Goal: Task Accomplishment & Management: Use online tool/utility

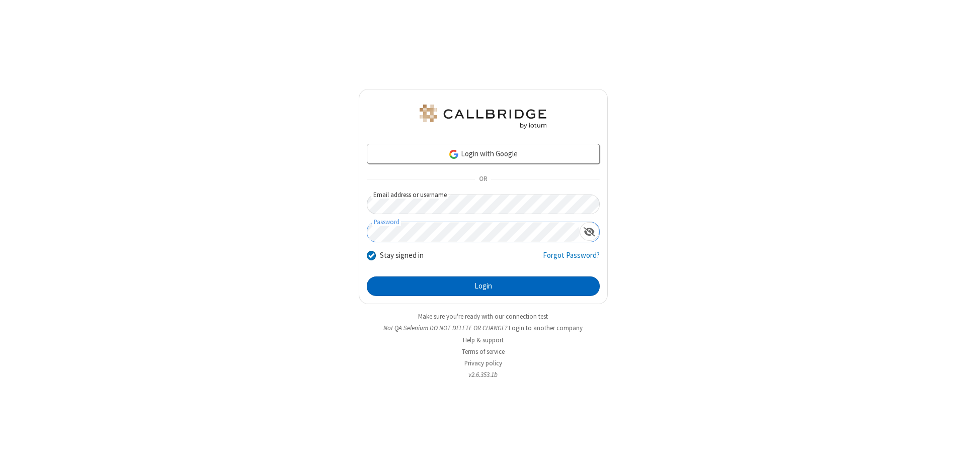
click at [483, 287] on button "Login" at bounding box center [483, 287] width 233 height 20
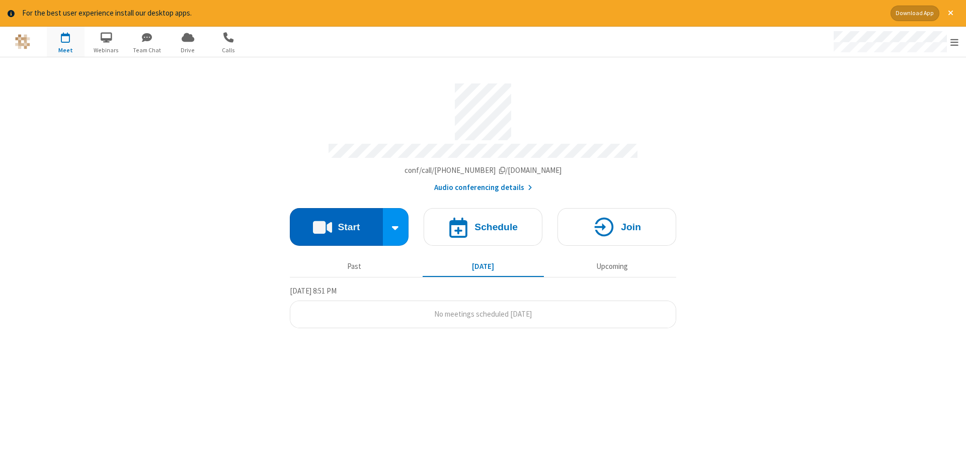
click at [336, 223] on button "Start" at bounding box center [336, 227] width 93 height 38
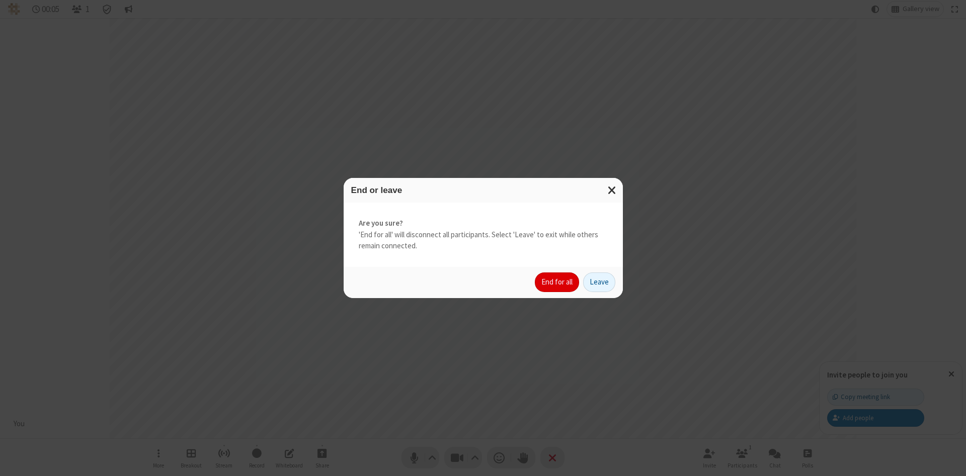
click at [557, 282] on button "End for all" at bounding box center [557, 283] width 44 height 20
